Goal: Task Accomplishment & Management: Complete application form

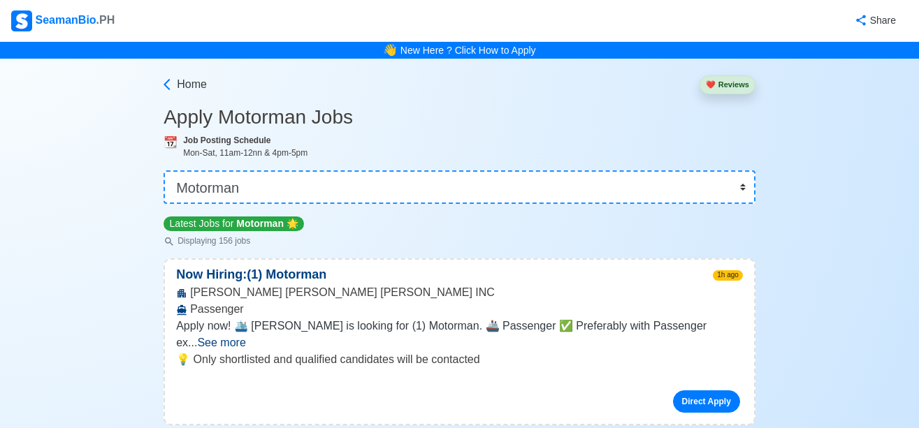
click at [465, 166] on div "👉 Select Rank or Position Master Chief Officer 2nd Officer 3rd Officer Junior O…" at bounding box center [459, 181] width 592 height 45
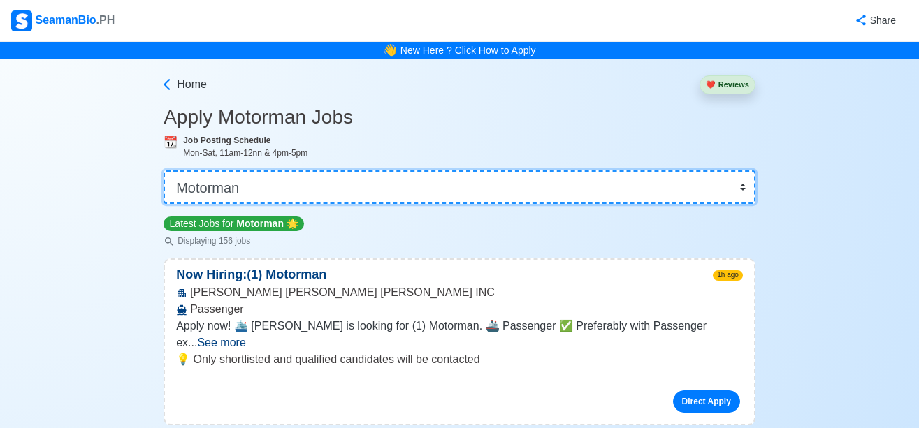
click at [465, 178] on select "👉 Select Rank or Position Master Chief Officer 2nd Officer 3rd Officer Junior O…" at bounding box center [459, 187] width 592 height 34
select select "Oiler"
click at [165, 170] on select "👉 Select Rank or Position Master Chief Officer 2nd Officer 3rd Officer Junior O…" at bounding box center [459, 187] width 592 height 34
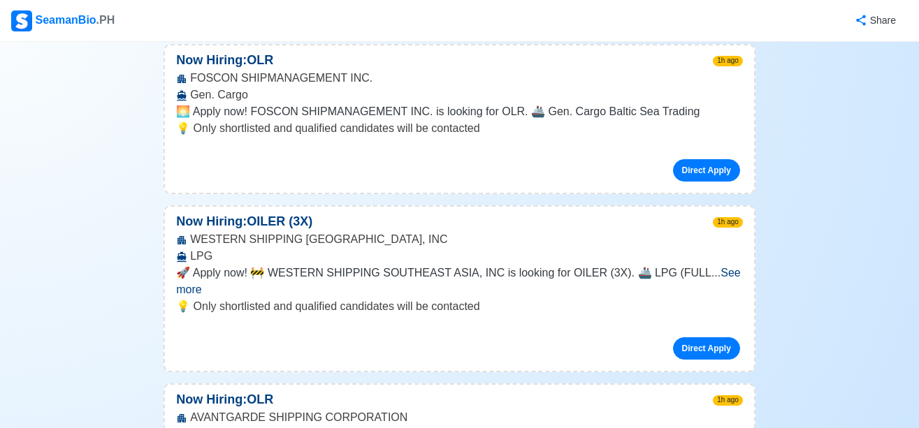
scroll to position [279, 0]
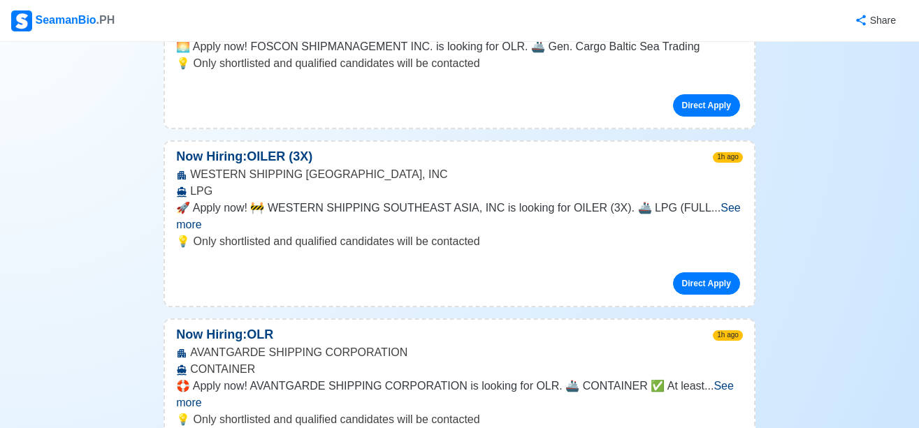
click at [699, 209] on span "See more" at bounding box center [458, 216] width 565 height 29
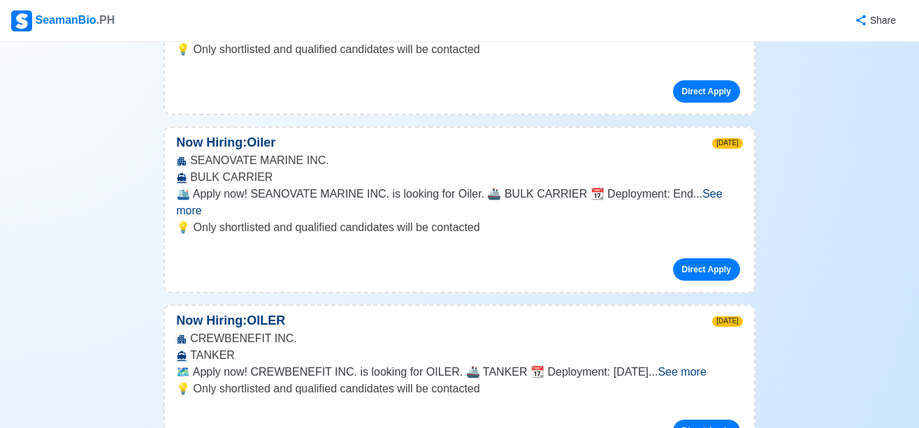
scroll to position [2585, 0]
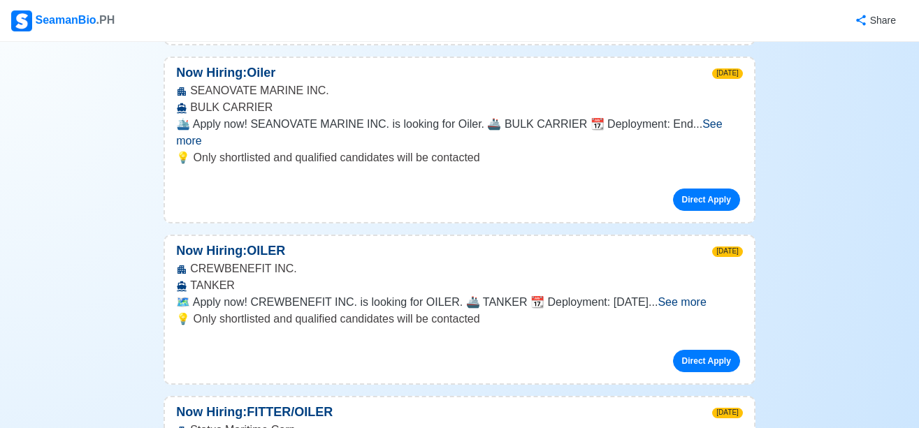
click at [704, 296] on span "See more" at bounding box center [681, 302] width 48 height 12
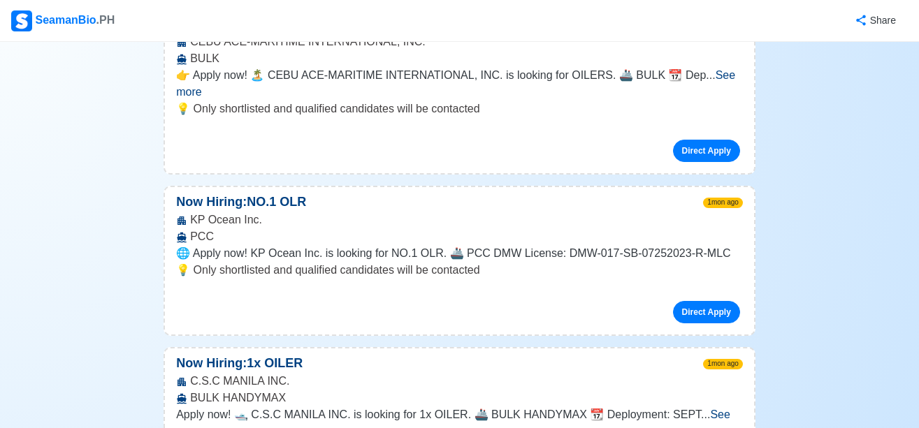
scroll to position [7895, 0]
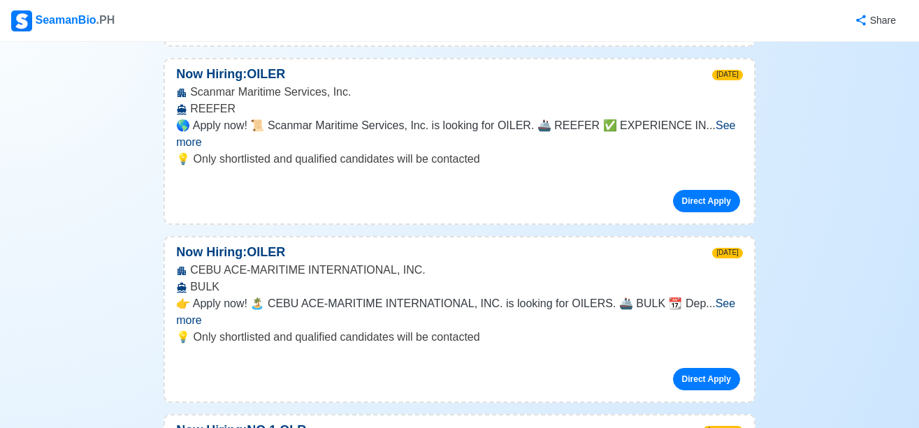
click at [60, 12] on div "SeamanBio .PH" at bounding box center [62, 20] width 103 height 21
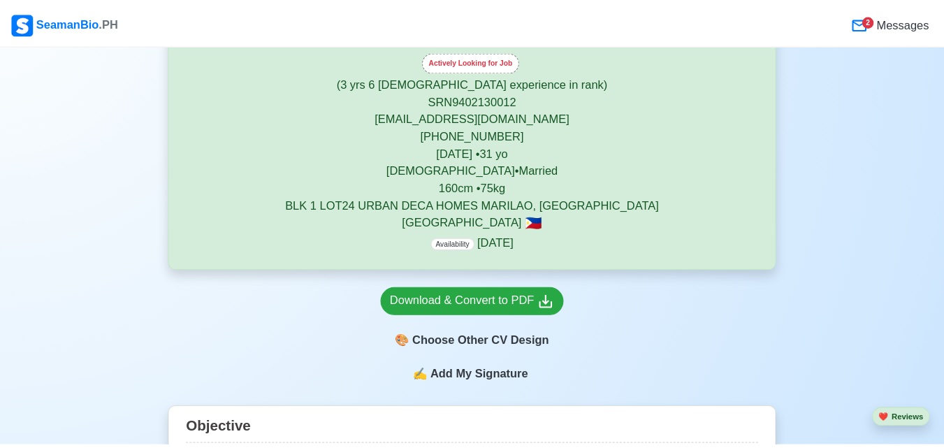
scroll to position [279, 0]
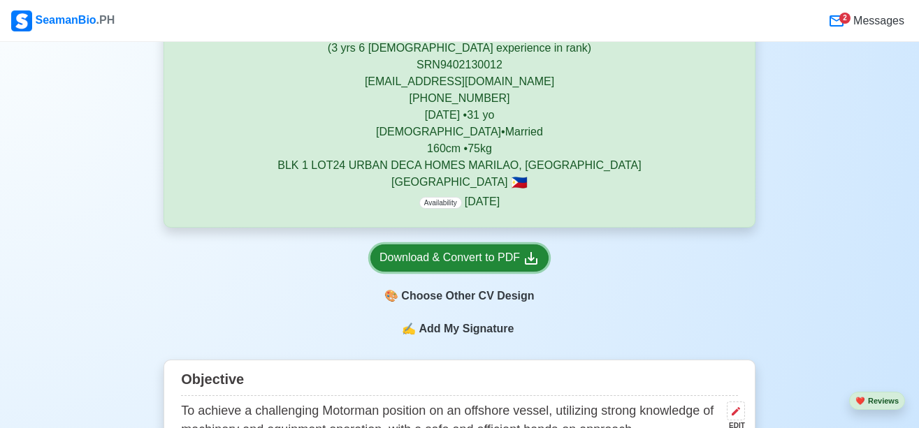
click at [499, 251] on div "Download & Convert to PDF" at bounding box center [459, 257] width 160 height 17
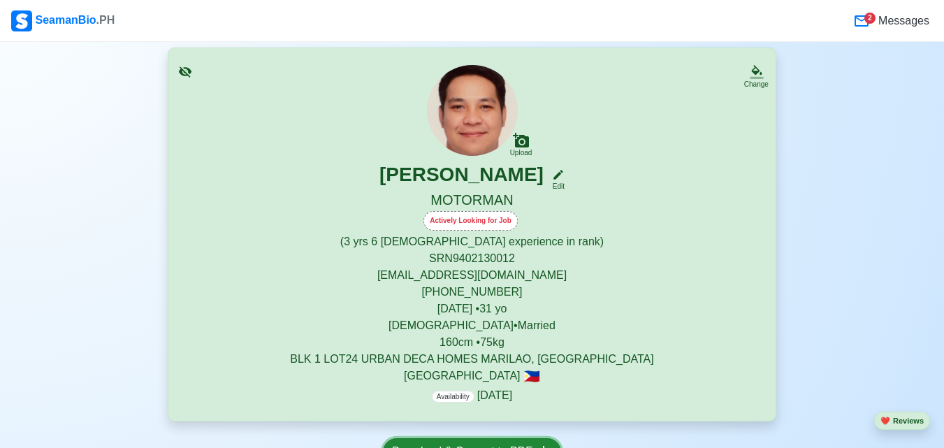
scroll to position [0, 0]
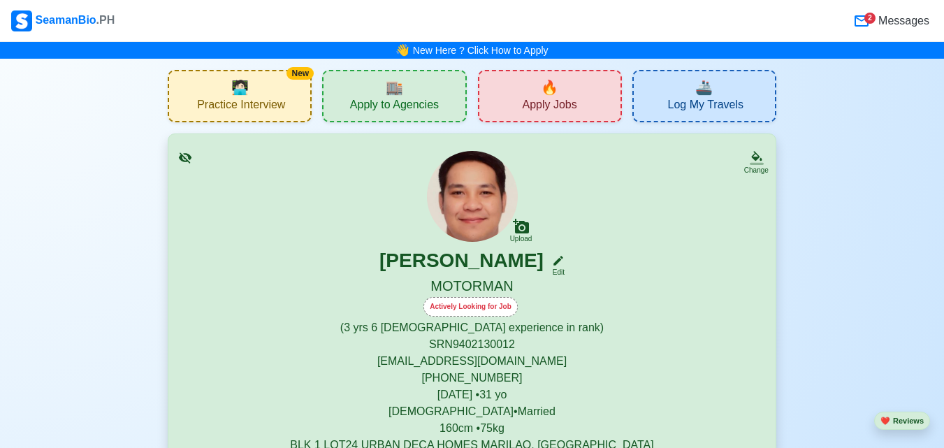
click at [539, 89] on div "🔥 Apply Jobs" at bounding box center [550, 96] width 144 height 52
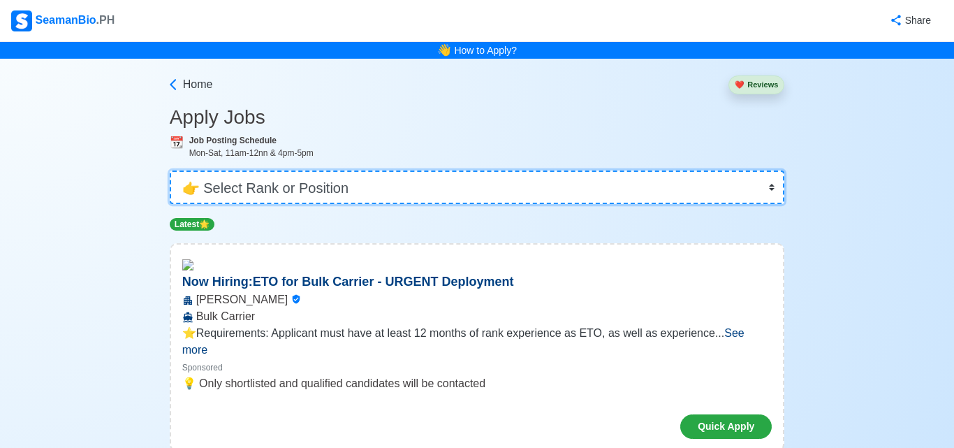
click at [367, 184] on select "👉 Select Rank or Position Master Chief Officer 2nd Officer 3rd Officer Junior O…" at bounding box center [478, 187] width 616 height 34
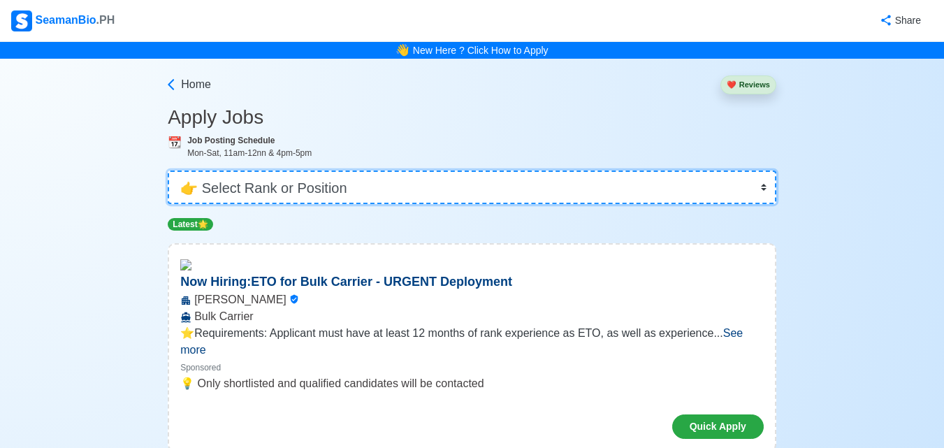
select select "Oiler"
click at [169, 170] on select "👉 Select Rank or Position Master Chief Officer 2nd Officer 3rd Officer Junior O…" at bounding box center [472, 187] width 609 height 34
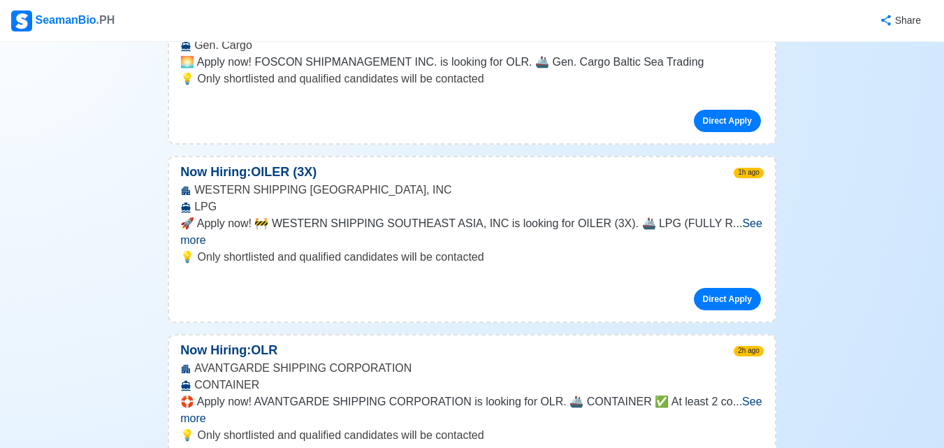
scroll to position [279, 0]
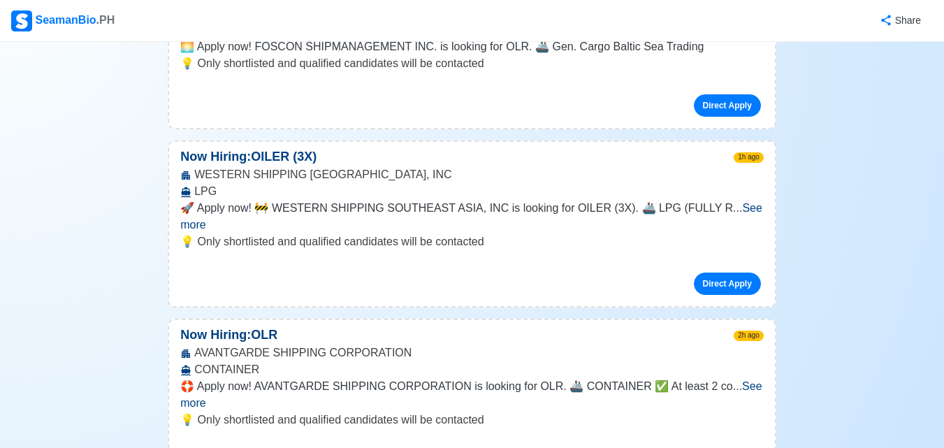
click at [738, 212] on span "See more" at bounding box center [471, 216] width 582 height 29
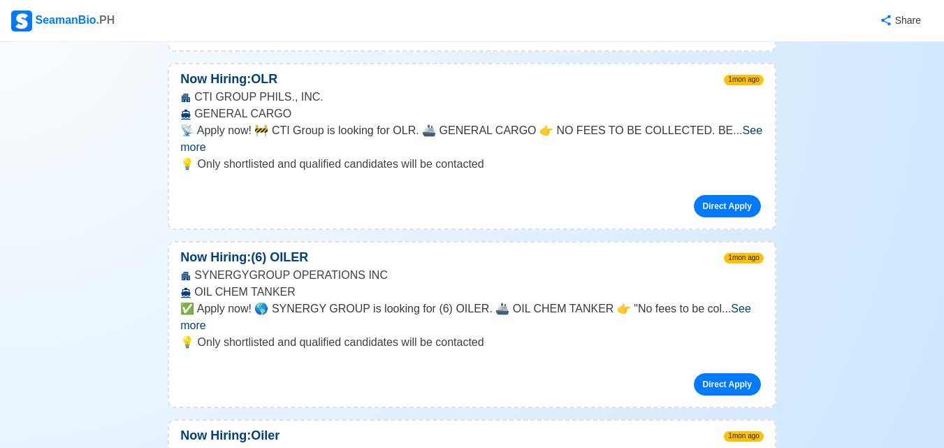
scroll to position [10060, 0]
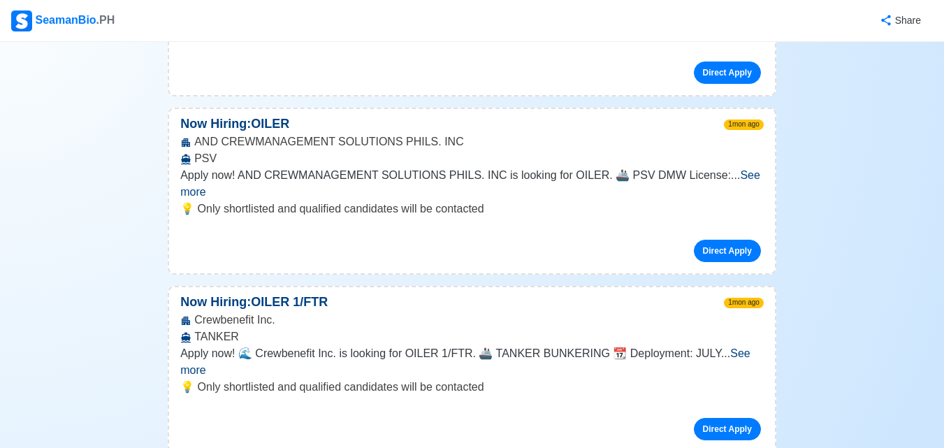
scroll to position [13624, 0]
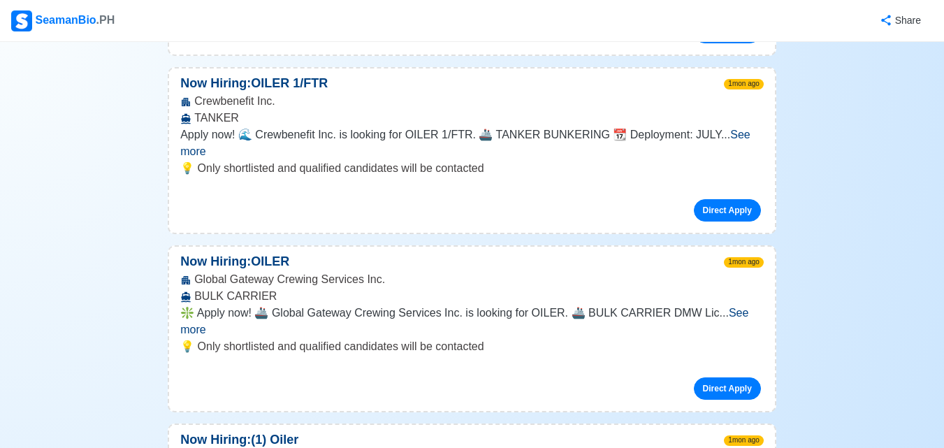
scroll to position [13833, 0]
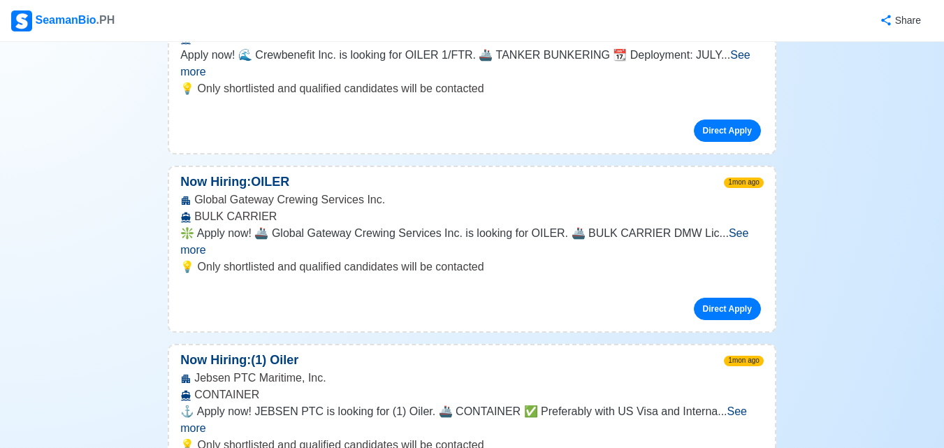
scroll to position [13903, 0]
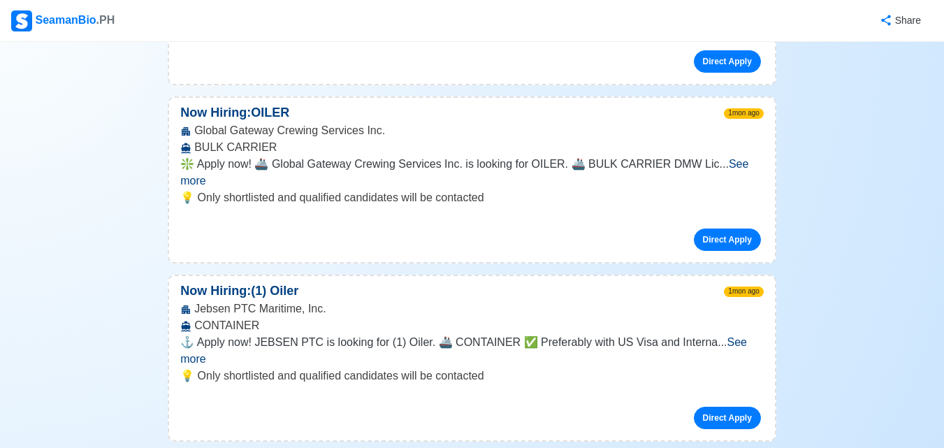
scroll to position [13973, 0]
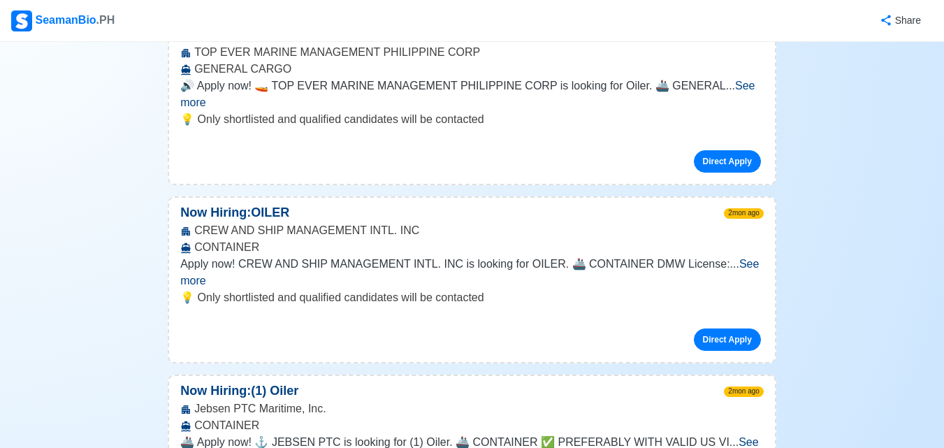
scroll to position [16628, 0]
